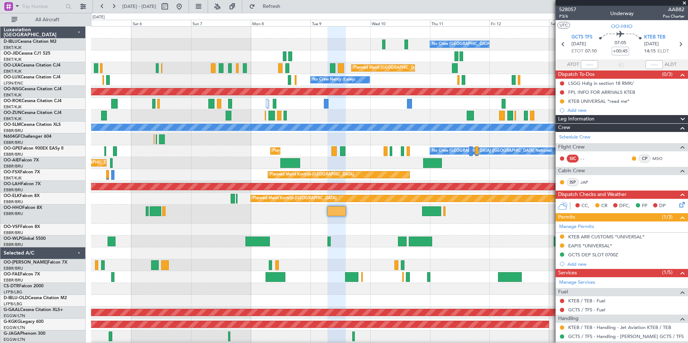
click at [685, 2] on span at bounding box center [684, 3] width 7 height 6
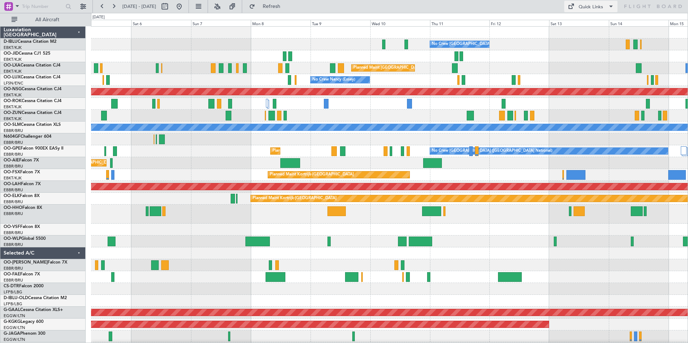
click at [585, 6] on div "Quick Links" at bounding box center [591, 7] width 24 height 7
click at [597, 23] on button "Trip Builder" at bounding box center [591, 23] width 54 height 17
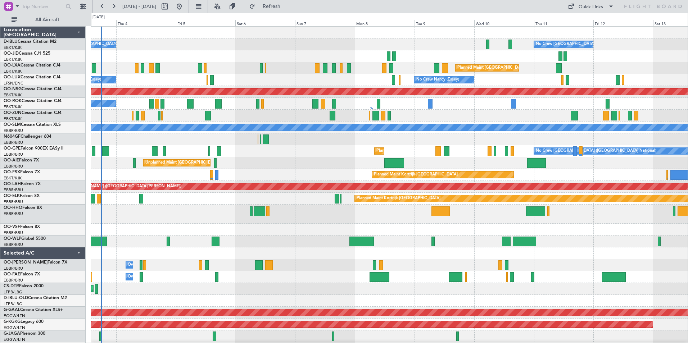
click at [339, 147] on div "Planned Maint [GEOGRAPHIC_DATA] ([GEOGRAPHIC_DATA] National) No Crew [GEOGRAPHI…" at bounding box center [389, 151] width 597 height 12
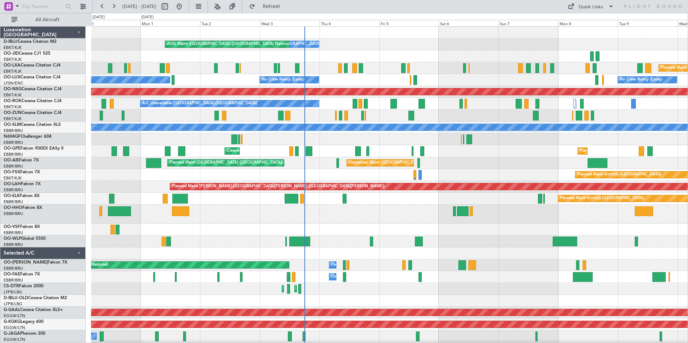
click at [477, 170] on div "Planned Maint Kortrijk-[GEOGRAPHIC_DATA]" at bounding box center [389, 175] width 597 height 12
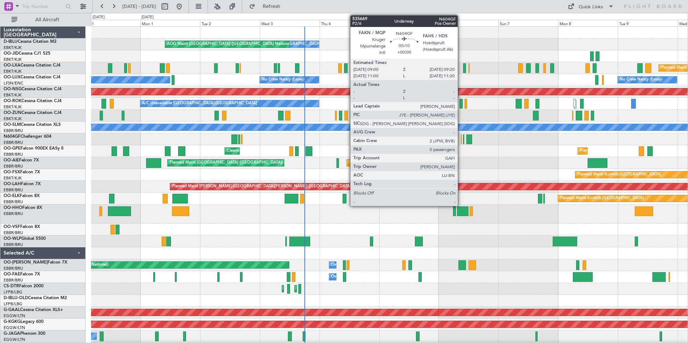
click at [461, 143] on div at bounding box center [461, 140] width 1 height 10
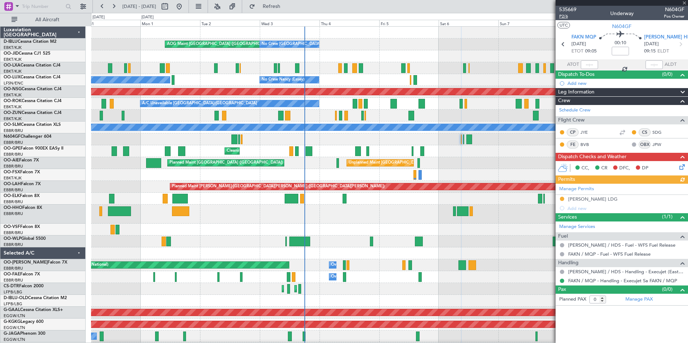
click at [564, 18] on span "P2/6" at bounding box center [567, 16] width 17 height 6
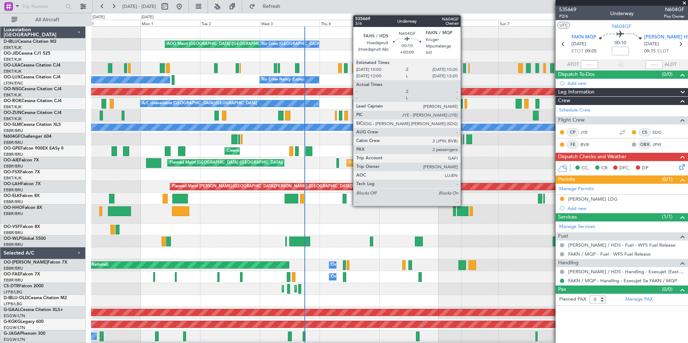
click at [464, 140] on div at bounding box center [463, 140] width 1 height 10
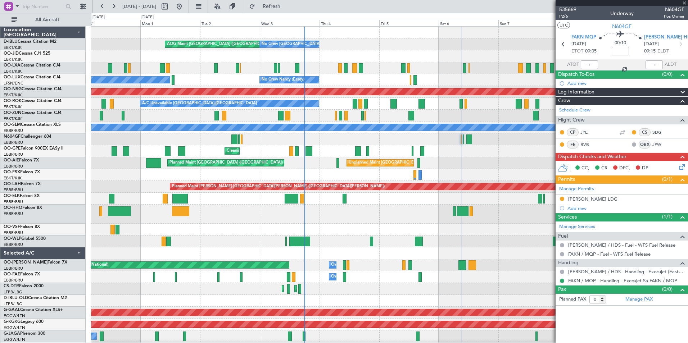
type input "2"
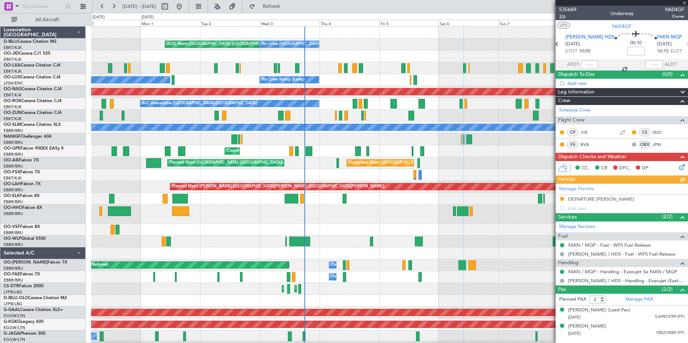
click at [564, 17] on span "3/6" at bounding box center [567, 16] width 17 height 6
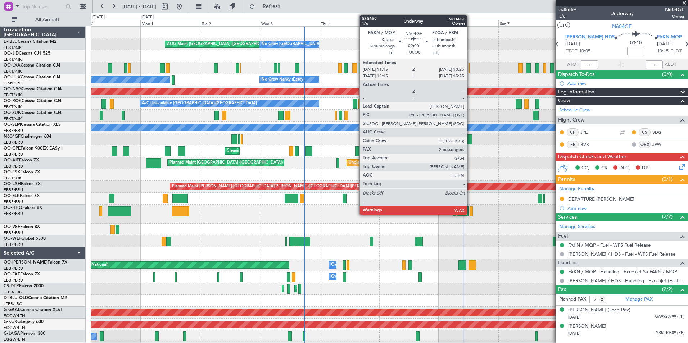
click at [470, 139] on div at bounding box center [468, 140] width 5 height 10
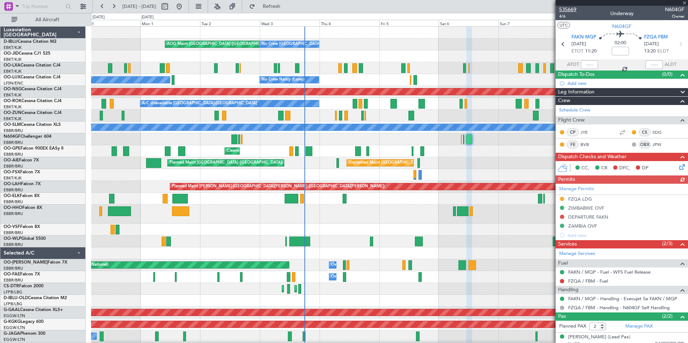
click at [568, 10] on span "535669" at bounding box center [567, 10] width 17 height 8
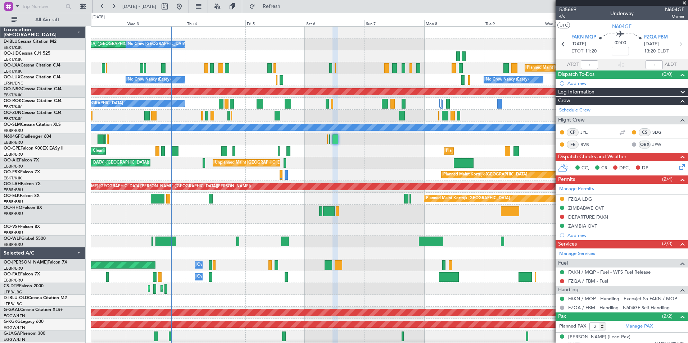
click at [350, 161] on div "AOG Maint [GEOGRAPHIC_DATA] ([GEOGRAPHIC_DATA] National) No Crew [GEOGRAPHIC_DA…" at bounding box center [389, 274] width 597 height 494
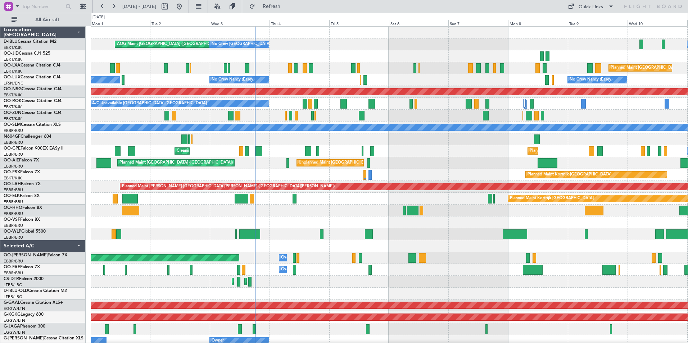
click at [414, 171] on div "AOG Maint [GEOGRAPHIC_DATA] ([GEOGRAPHIC_DATA] National) No Crew [GEOGRAPHIC_DA…" at bounding box center [389, 270] width 597 height 487
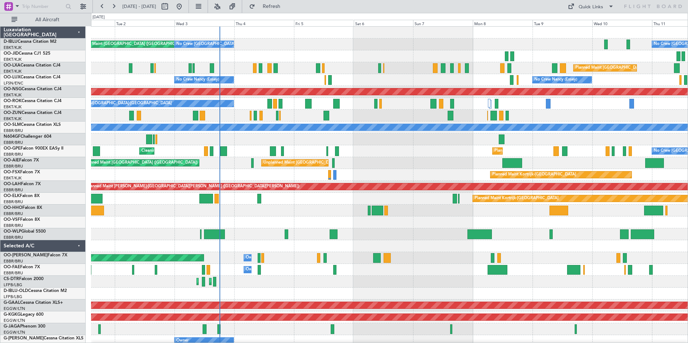
click at [244, 220] on div "No Crew [GEOGRAPHIC_DATA] ([GEOGRAPHIC_DATA] National) AOG Maint [GEOGRAPHIC_DA…" at bounding box center [389, 270] width 597 height 487
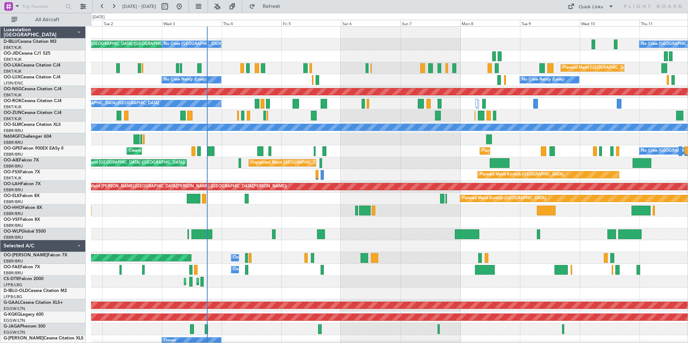
click at [362, 155] on div "No Crew [GEOGRAPHIC_DATA] ([GEOGRAPHIC_DATA] National) Planned Maint [GEOGRAPHI…" at bounding box center [389, 151] width 597 height 12
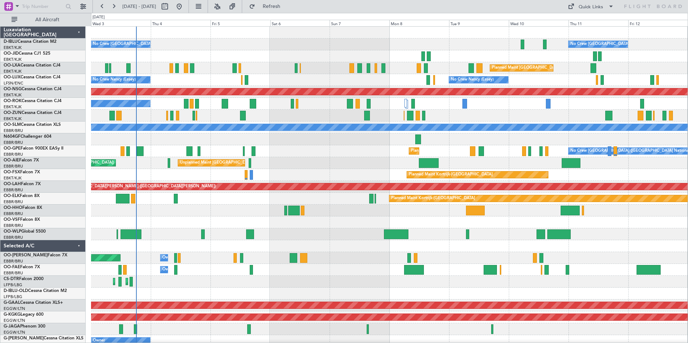
click at [306, 176] on div "Planned Maint Kortrijk-[GEOGRAPHIC_DATA]" at bounding box center [389, 175] width 597 height 12
